Goal: Task Accomplishment & Management: Use online tool/utility

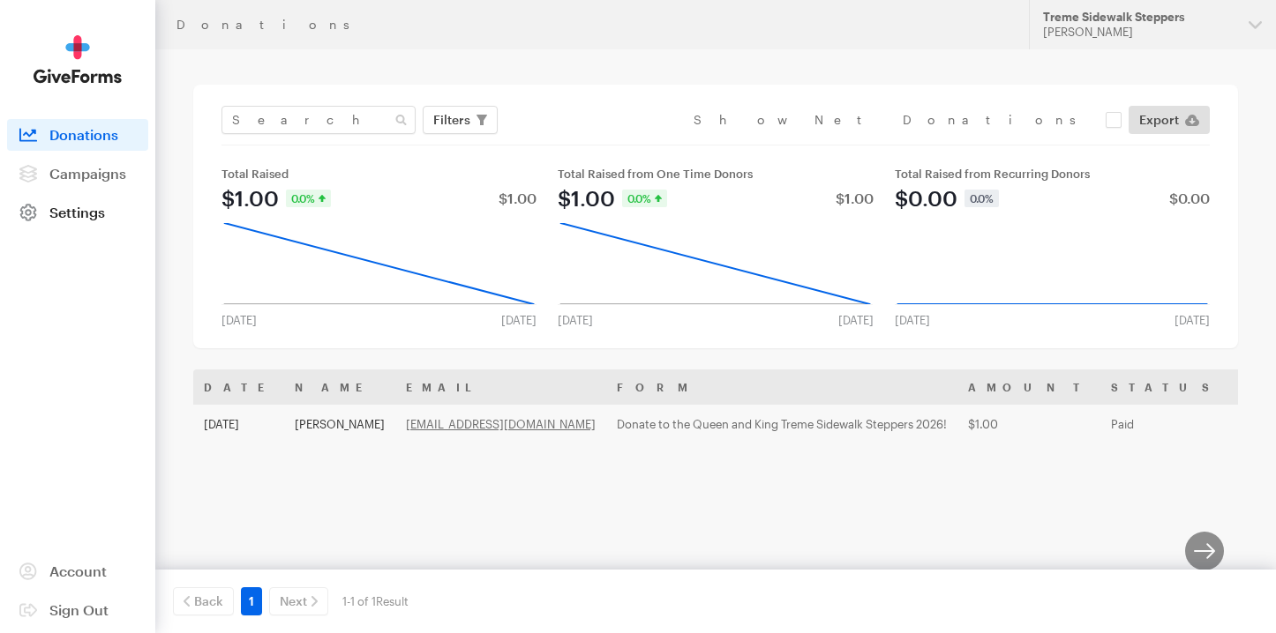
click at [90, 211] on span "Settings" at bounding box center [77, 212] width 56 height 17
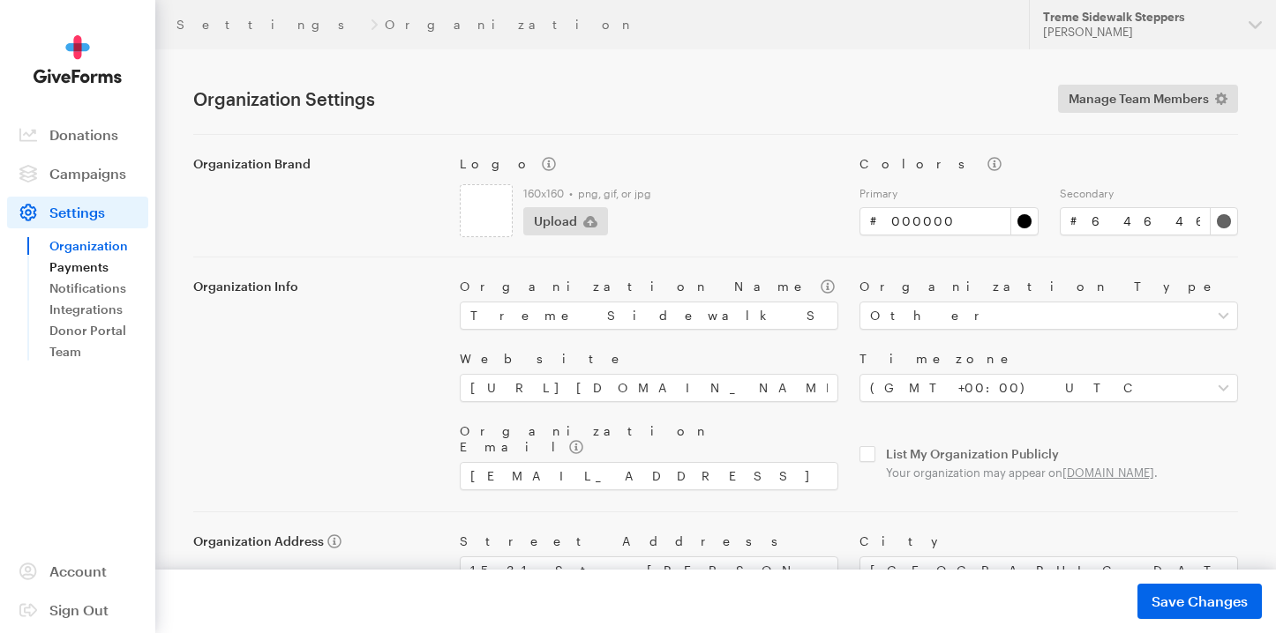
click at [90, 265] on link "Payments" at bounding box center [98, 267] width 99 height 21
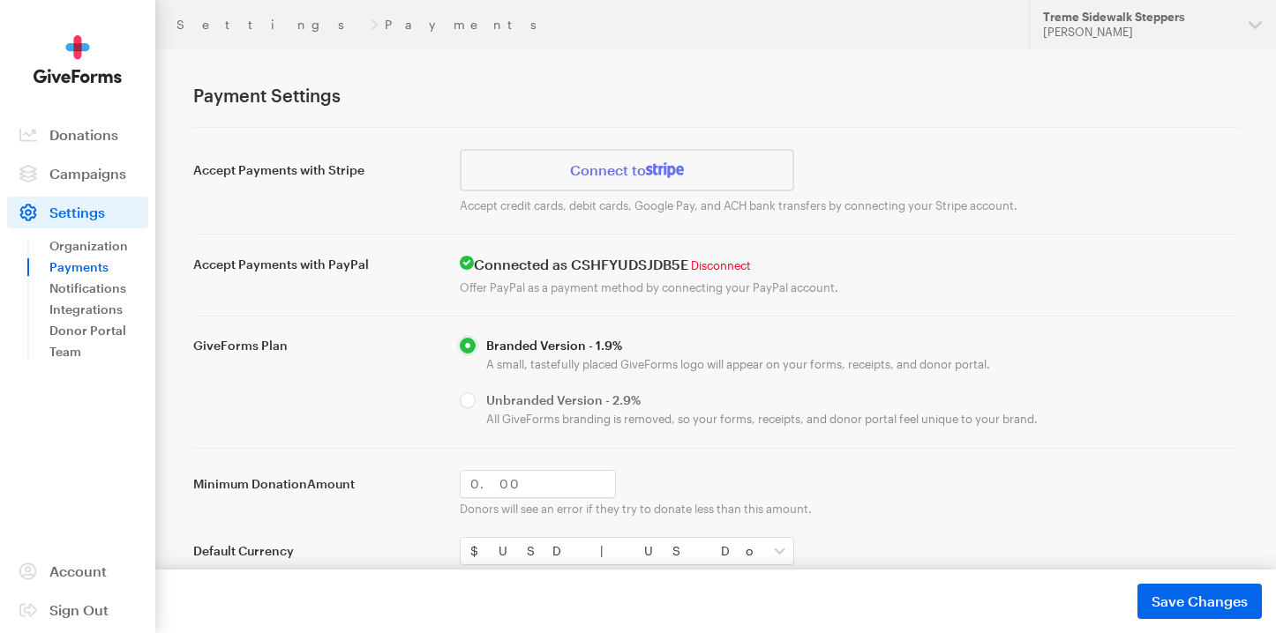
click at [748, 268] on link "Disconnect" at bounding box center [721, 266] width 60 height 14
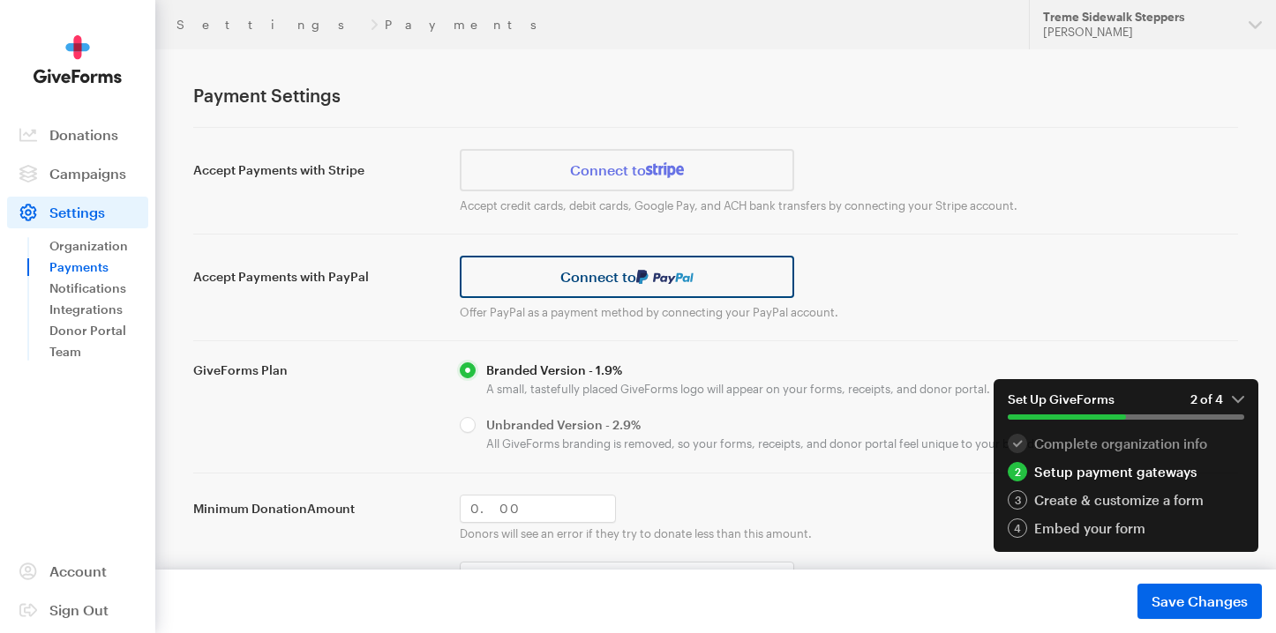
click at [679, 277] on img at bounding box center [665, 277] width 58 height 14
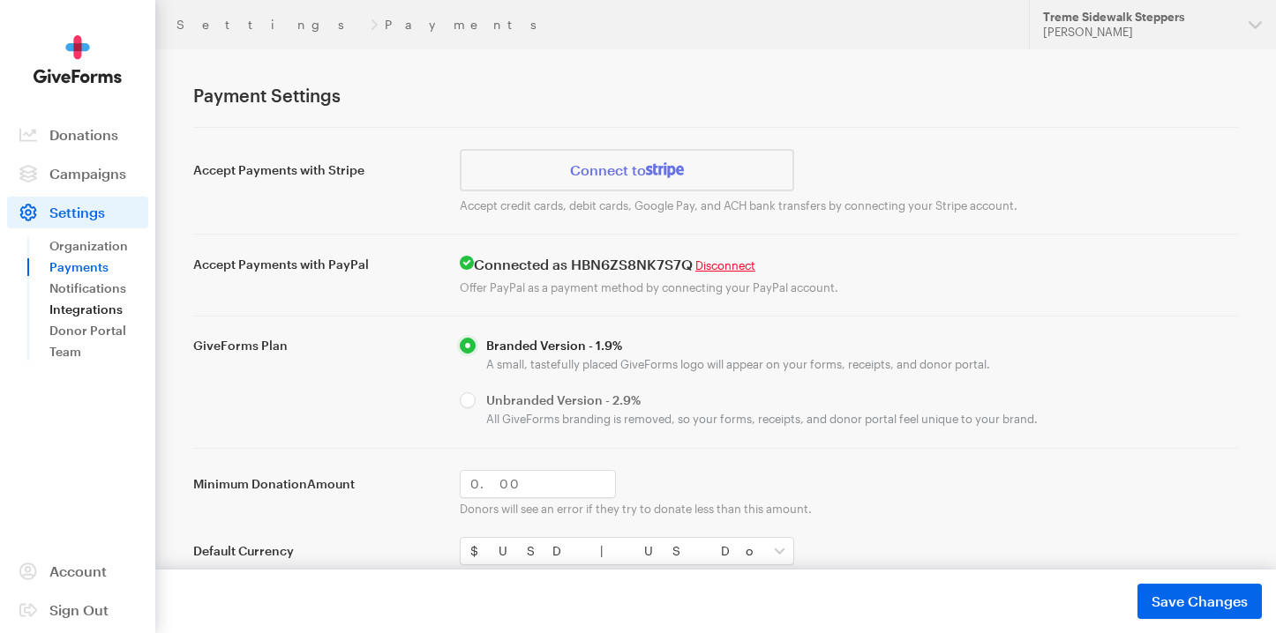
click at [102, 311] on link "Integrations" at bounding box center [98, 309] width 99 height 21
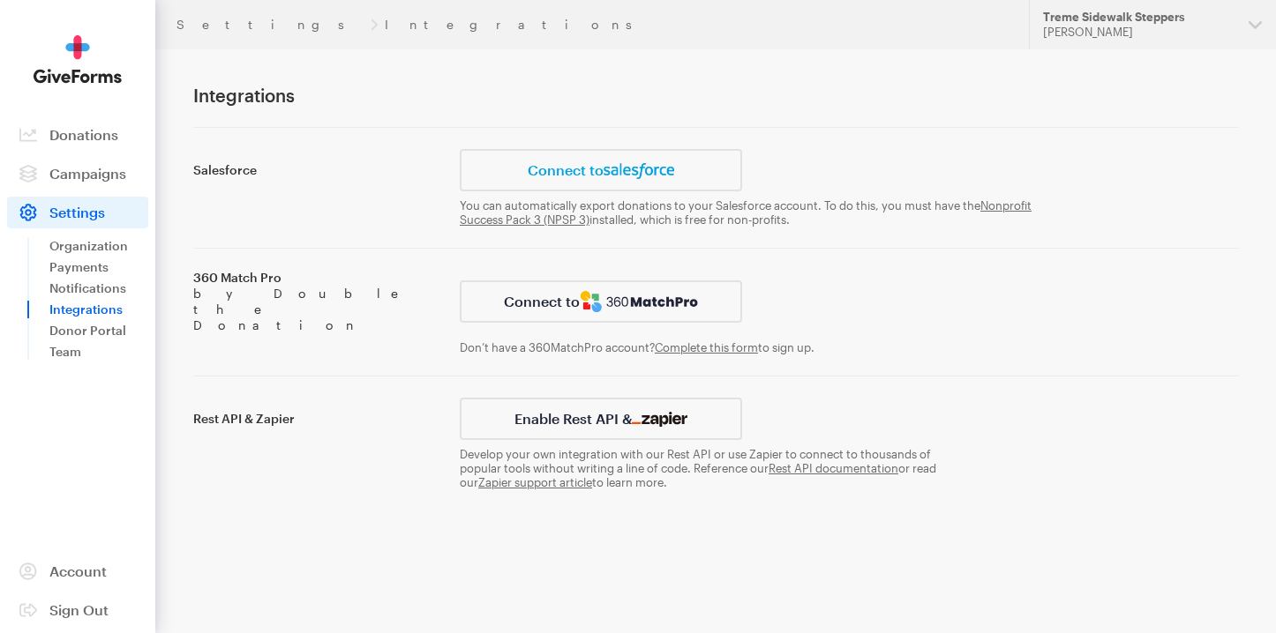
click at [87, 206] on span "Settings" at bounding box center [77, 212] width 56 height 17
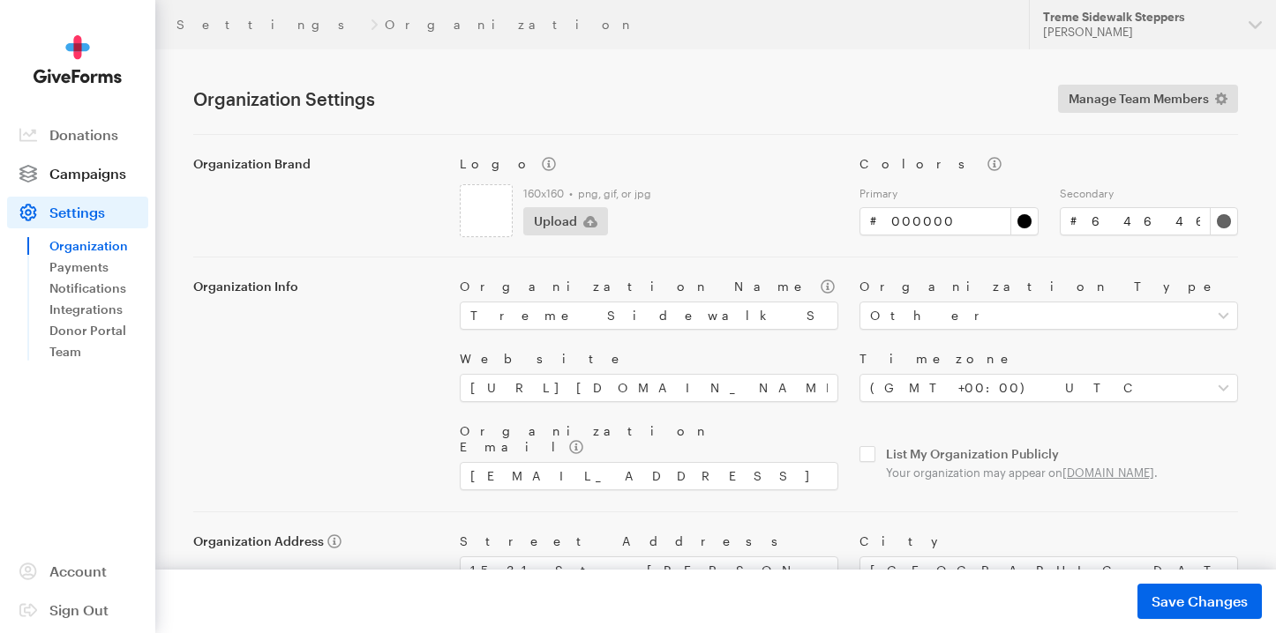
click at [103, 180] on span "Campaigns" at bounding box center [87, 173] width 77 height 17
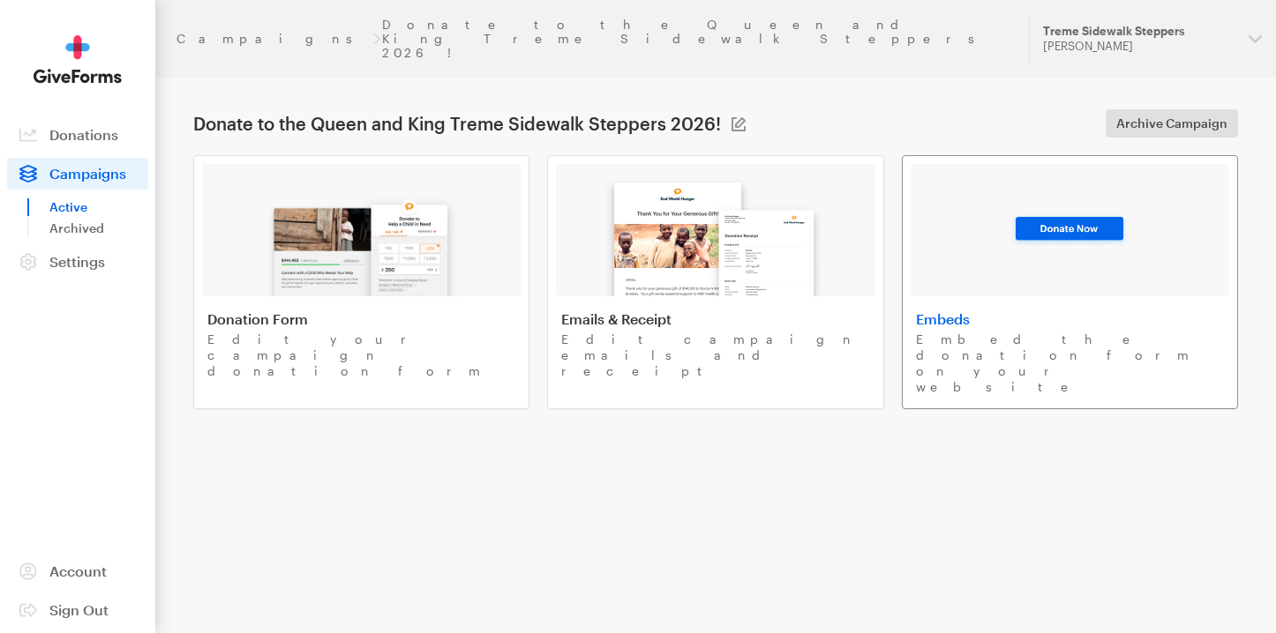
click at [966, 311] on h4 "Embeds" at bounding box center [1070, 320] width 308 height 18
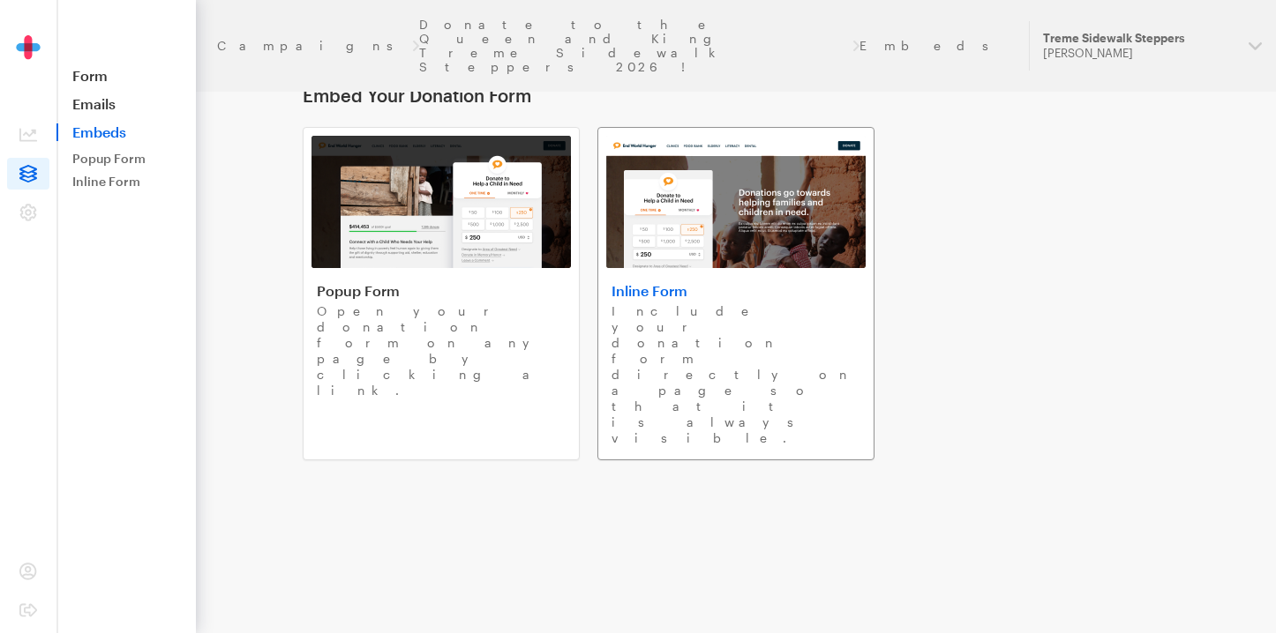
click at [765, 302] on div "Inline Form Include your donation form directly on a page so that it is always …" at bounding box center [735, 364] width 249 height 164
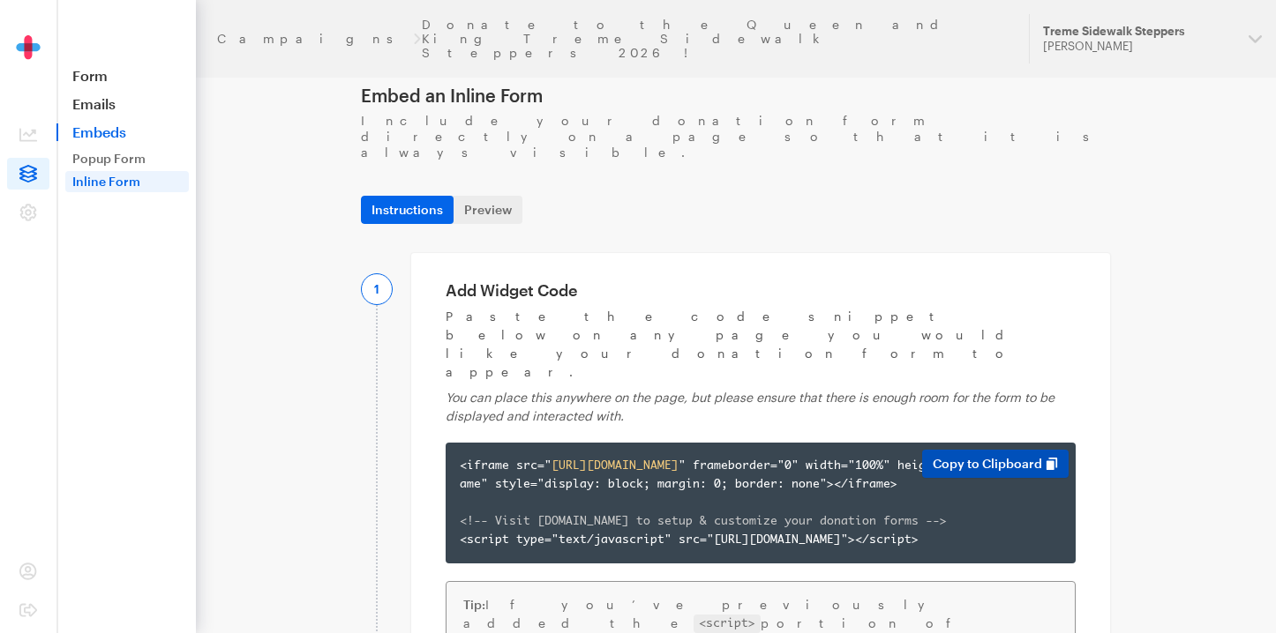
click at [985, 450] on button "Copy to Clipboard" at bounding box center [995, 464] width 146 height 28
